Goal: Find specific page/section: Find specific page/section

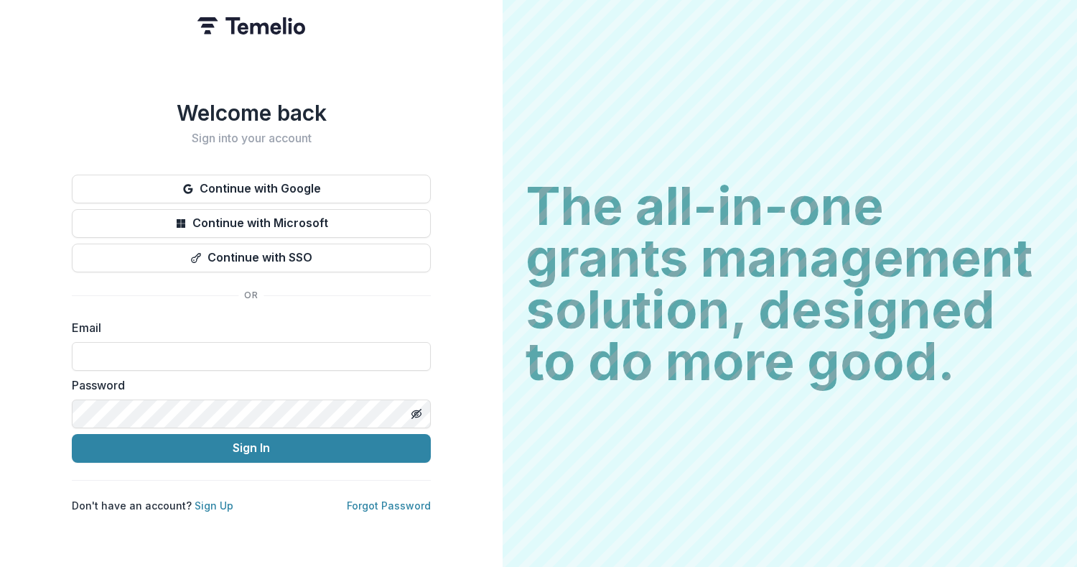
click at [248, 174] on button "Continue with Google" at bounding box center [251, 188] width 359 height 29
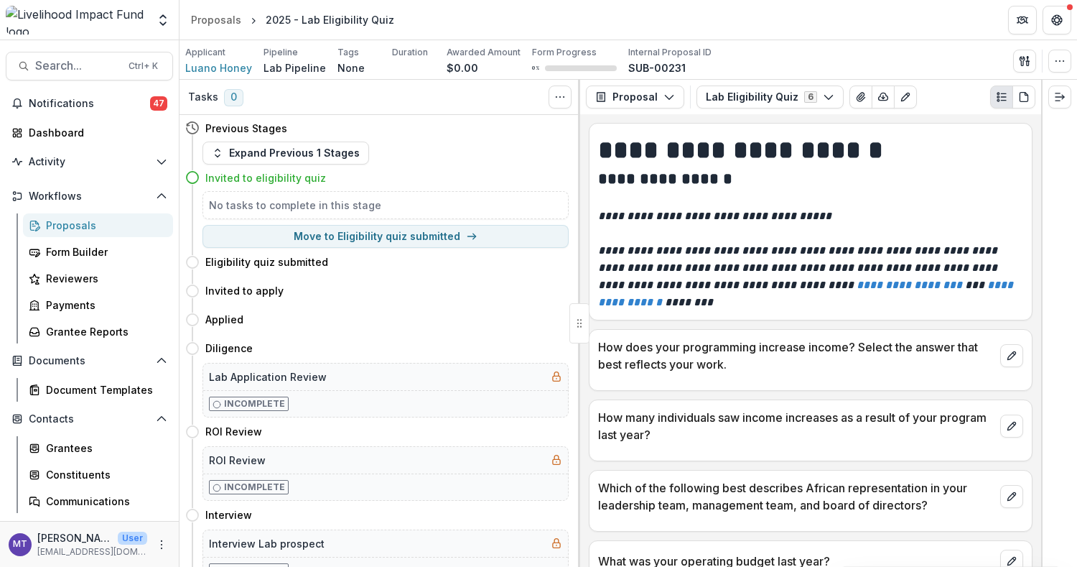
click at [87, 224] on div "Proposals" at bounding box center [104, 225] width 116 height 15
